Goal: Information Seeking & Learning: Learn about a topic

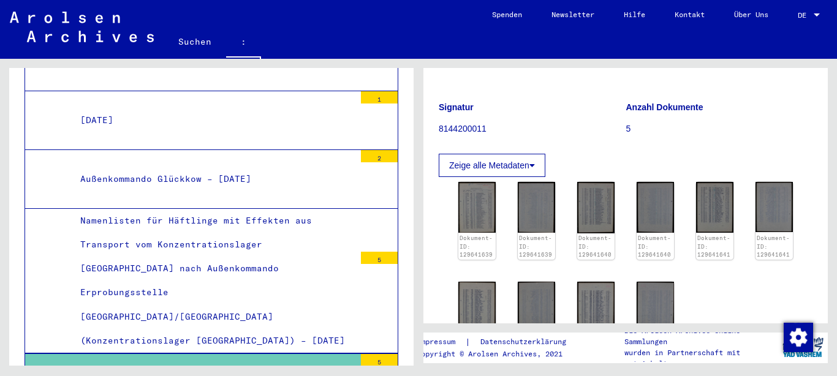
scroll to position [123, 0]
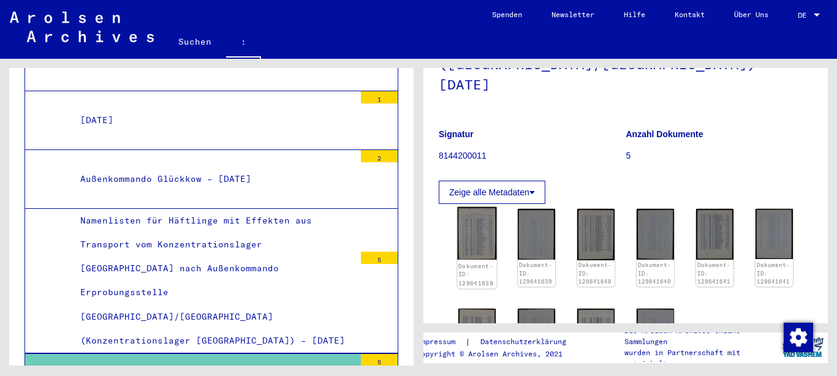
click at [474, 210] on img at bounding box center [476, 233] width 39 height 53
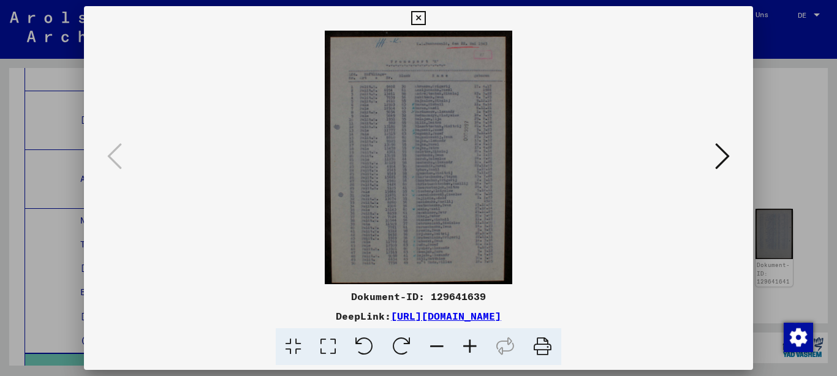
click at [728, 159] on icon at bounding box center [722, 156] width 15 height 29
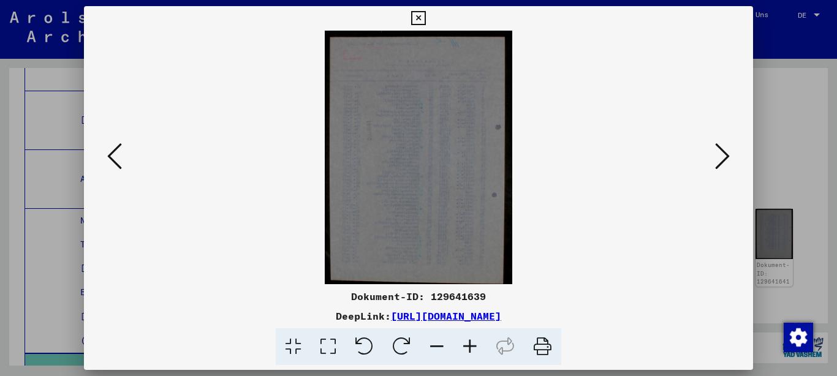
click at [728, 159] on icon at bounding box center [722, 156] width 15 height 29
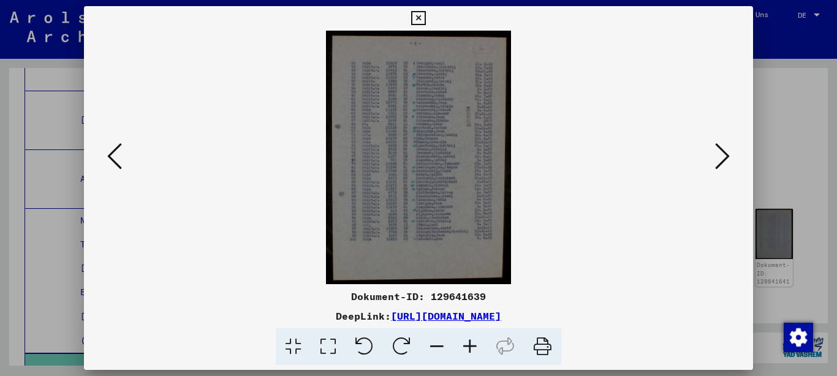
click at [728, 159] on icon at bounding box center [722, 156] width 15 height 29
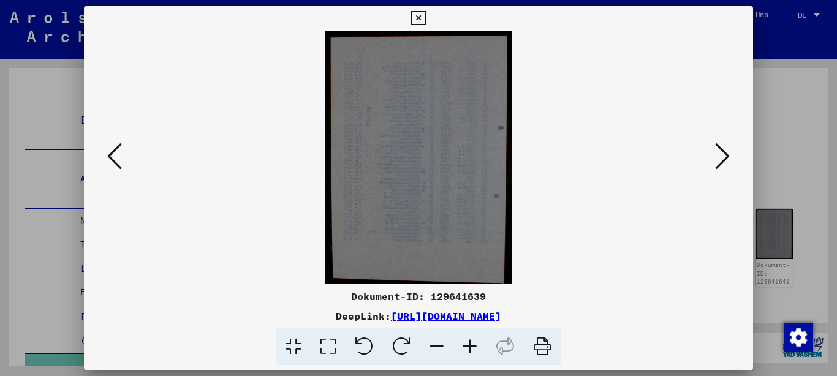
click at [728, 159] on icon at bounding box center [722, 156] width 15 height 29
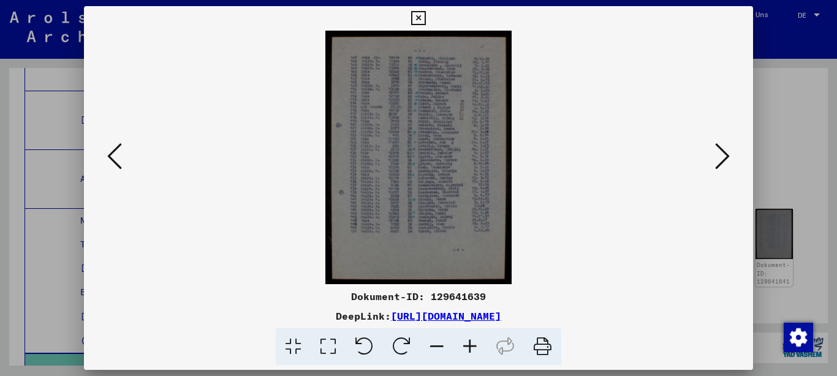
click at [728, 159] on icon at bounding box center [722, 156] width 15 height 29
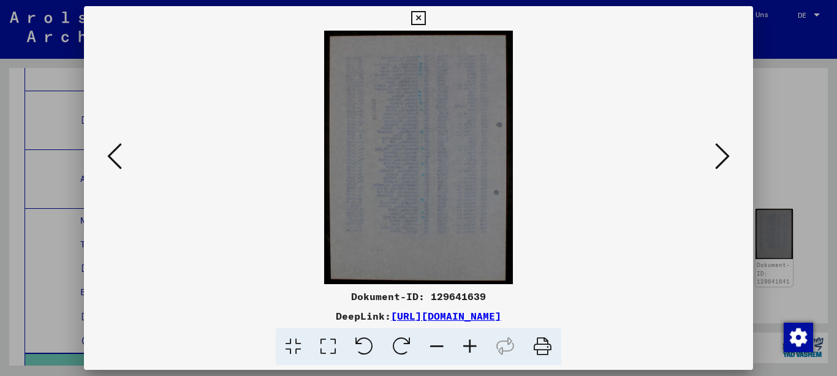
click at [728, 159] on icon at bounding box center [722, 156] width 15 height 29
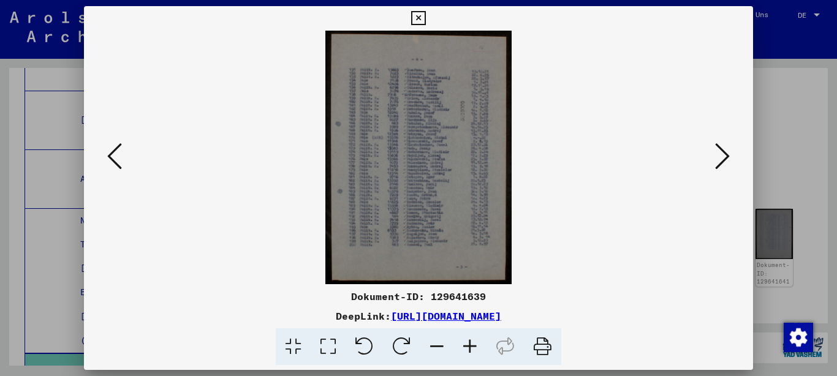
click at [728, 159] on icon at bounding box center [722, 156] width 15 height 29
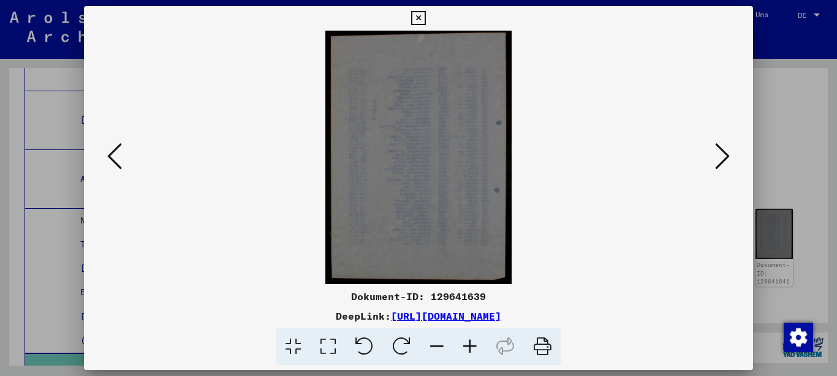
click at [728, 159] on icon at bounding box center [722, 156] width 15 height 29
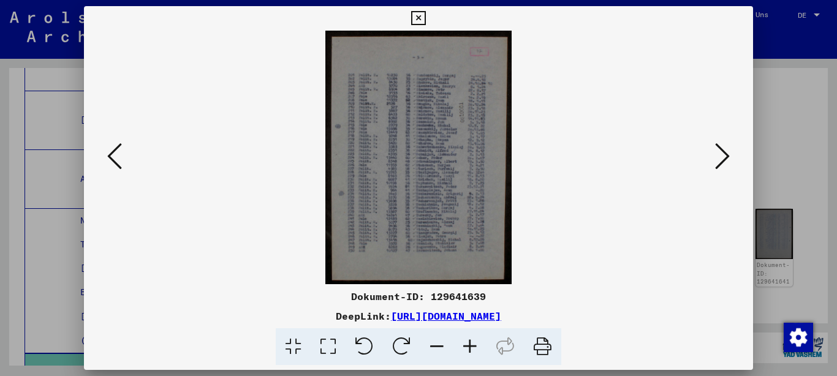
click at [728, 159] on icon at bounding box center [722, 156] width 15 height 29
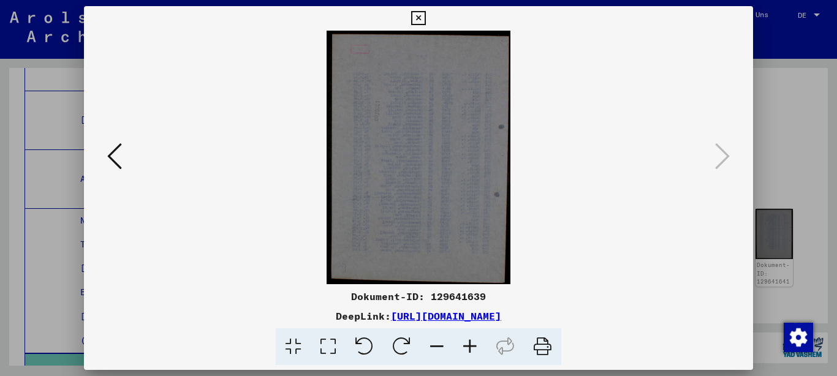
click at [807, 244] on div at bounding box center [418, 188] width 837 height 376
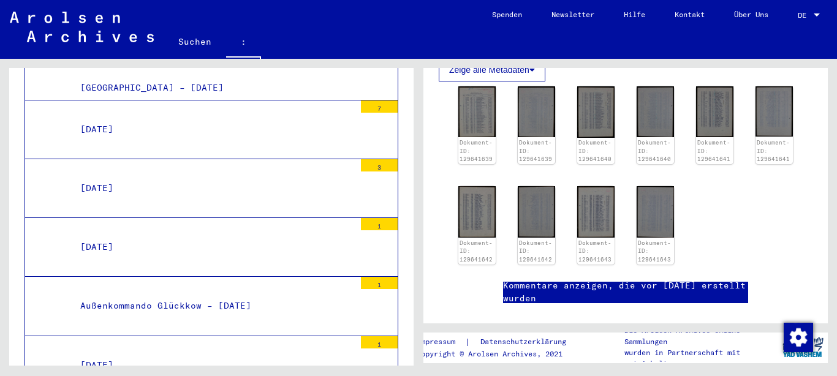
scroll to position [2841, 0]
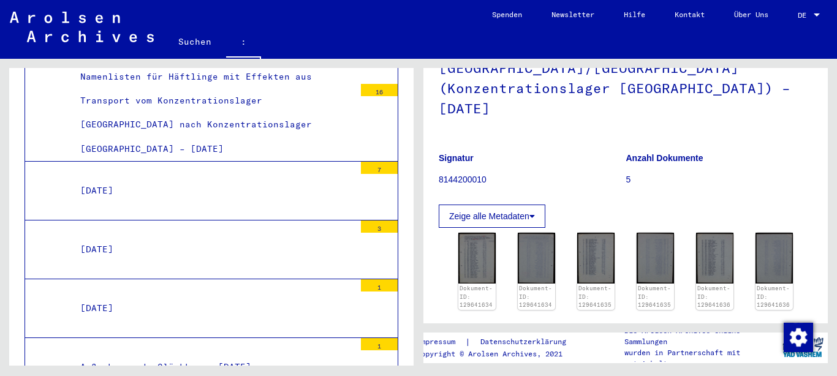
scroll to position [245, 0]
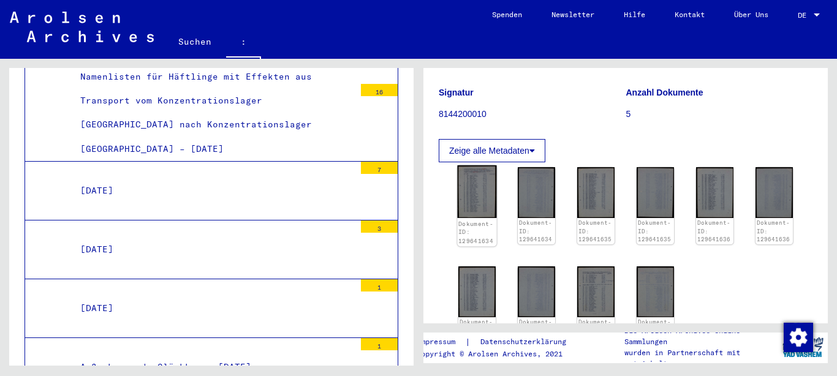
click at [478, 184] on img at bounding box center [476, 191] width 39 height 53
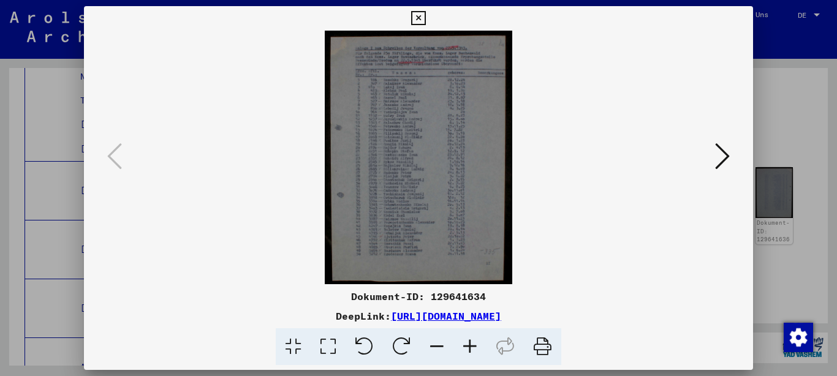
click at [718, 162] on icon at bounding box center [722, 156] width 15 height 29
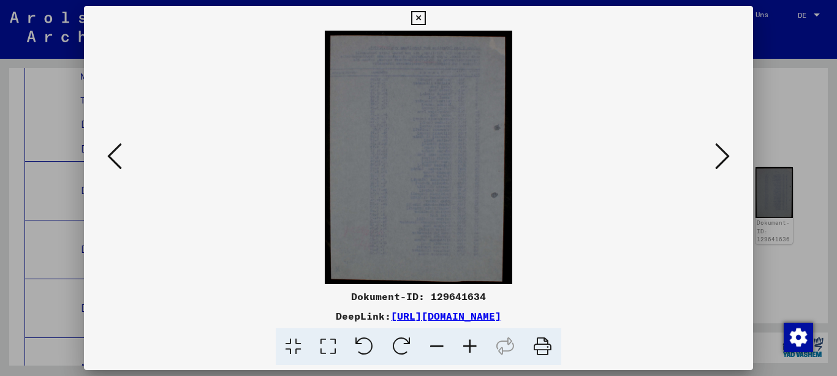
click at [718, 162] on icon at bounding box center [722, 156] width 15 height 29
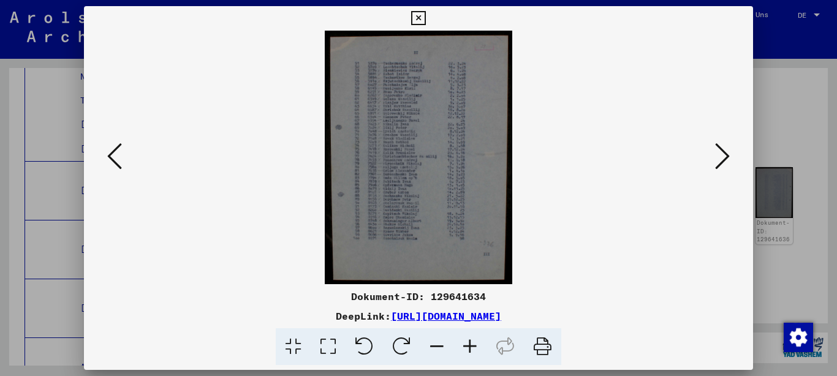
click at [718, 162] on icon at bounding box center [722, 156] width 15 height 29
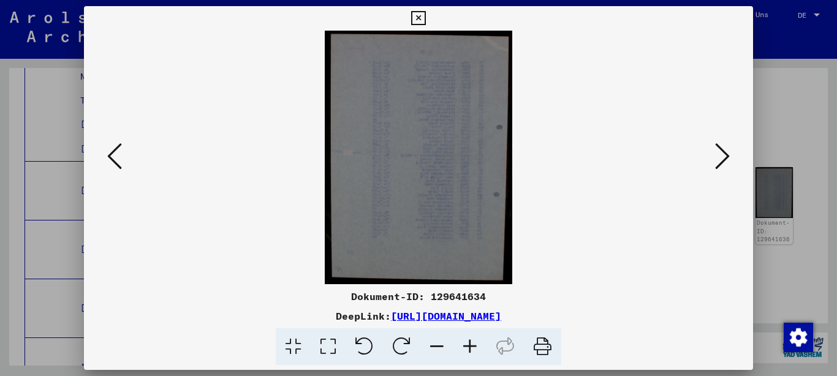
click at [718, 162] on icon at bounding box center [722, 156] width 15 height 29
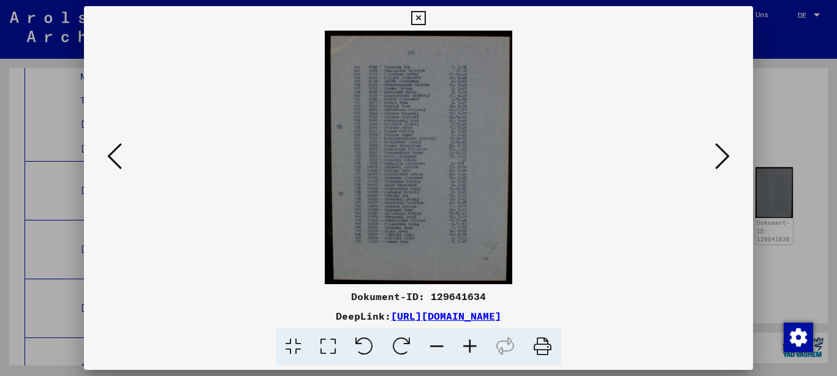
click at [718, 162] on icon at bounding box center [722, 156] width 15 height 29
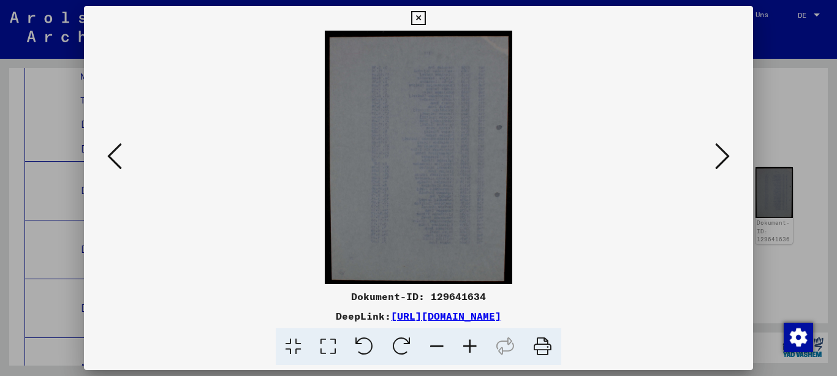
click at [718, 162] on icon at bounding box center [722, 156] width 15 height 29
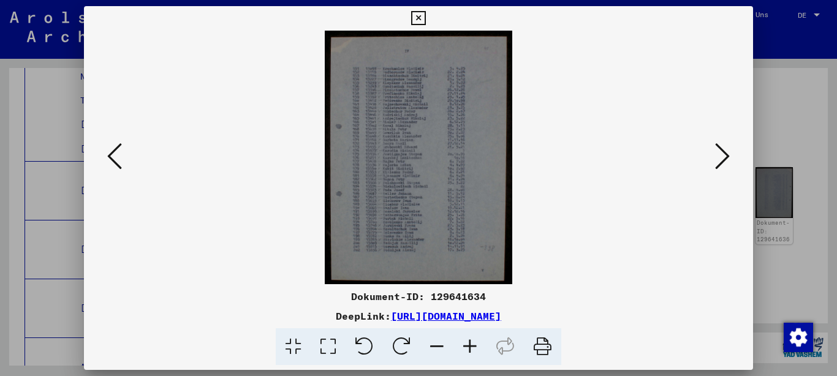
click at [718, 162] on icon at bounding box center [722, 156] width 15 height 29
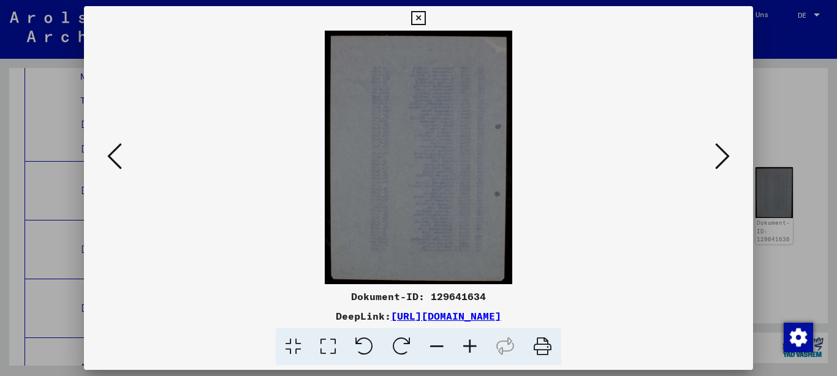
click at [718, 162] on icon at bounding box center [722, 156] width 15 height 29
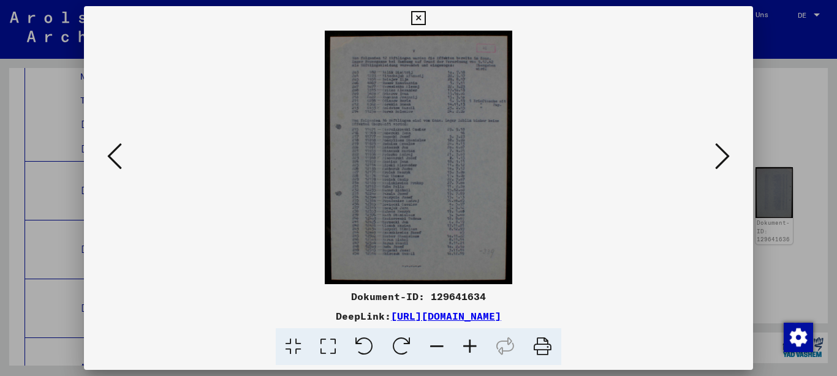
click at [718, 162] on icon at bounding box center [722, 156] width 15 height 29
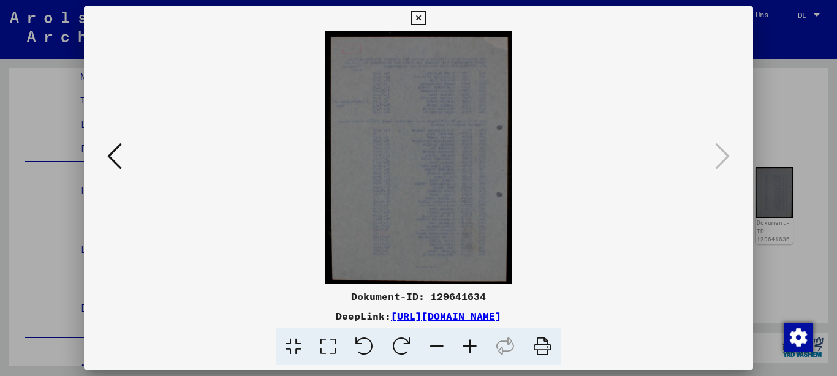
click at [794, 112] on div at bounding box center [418, 188] width 837 height 376
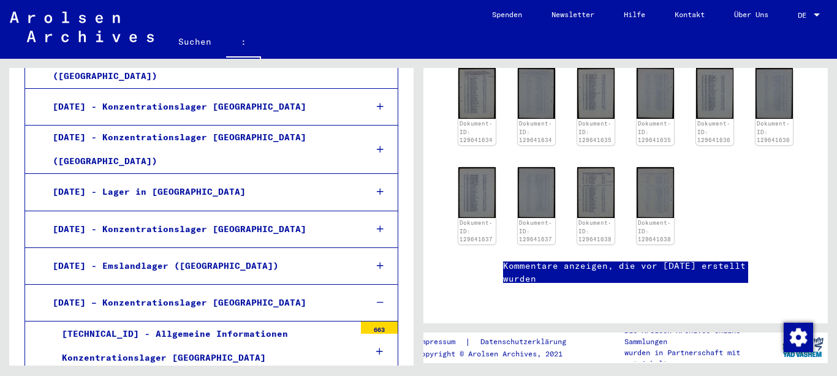
scroll to position [1471, 0]
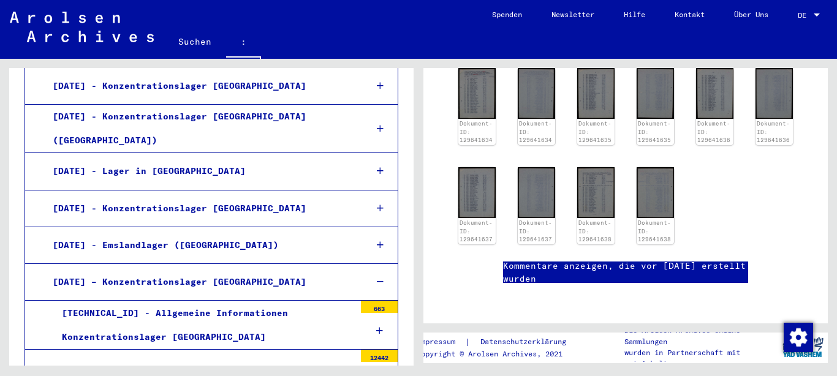
click at [377, 278] on icon at bounding box center [380, 282] width 7 height 9
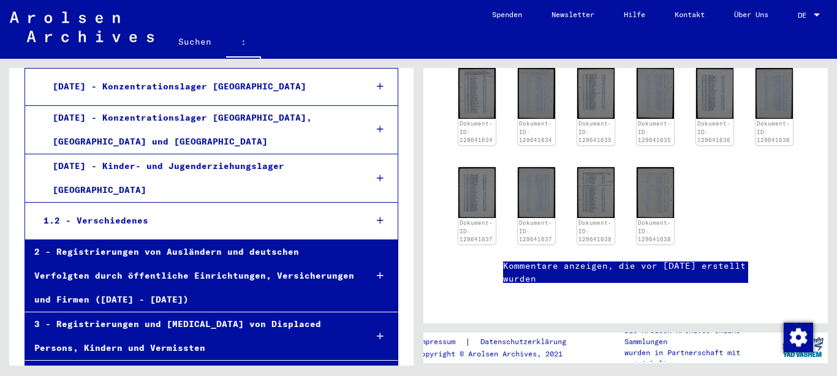
scroll to position [2631, 0]
